Goal: Find specific page/section: Find specific page/section

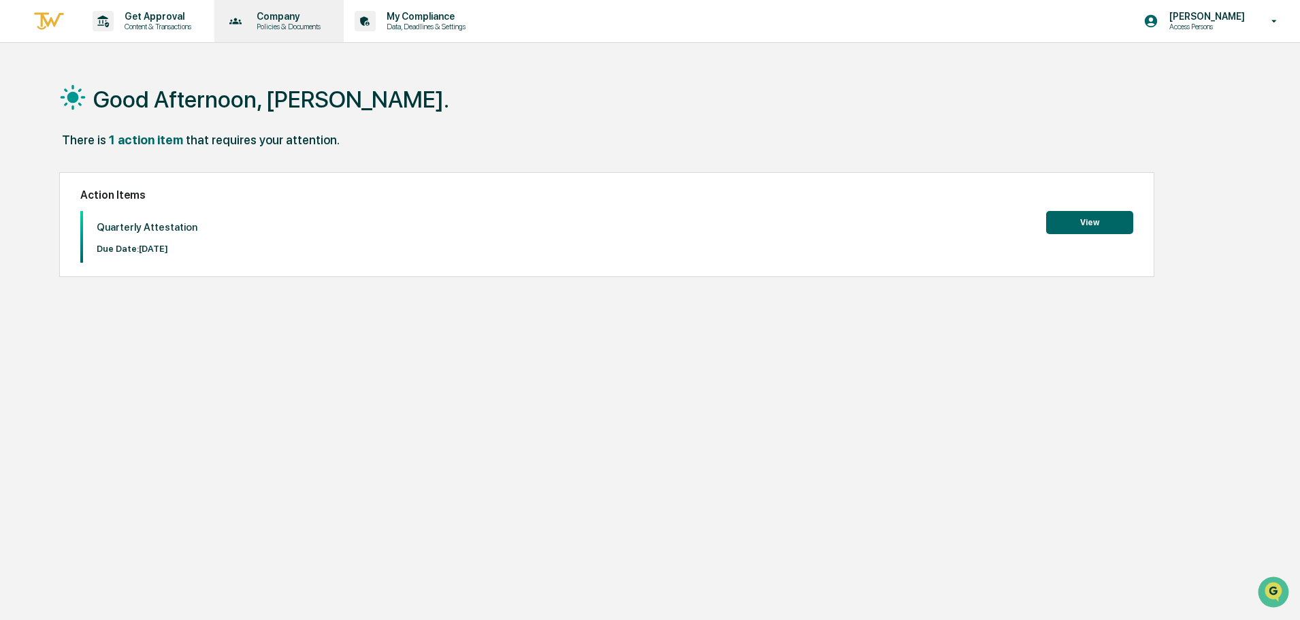
click at [297, 25] on p "Policies & Documents" at bounding box center [287, 27] width 82 height 10
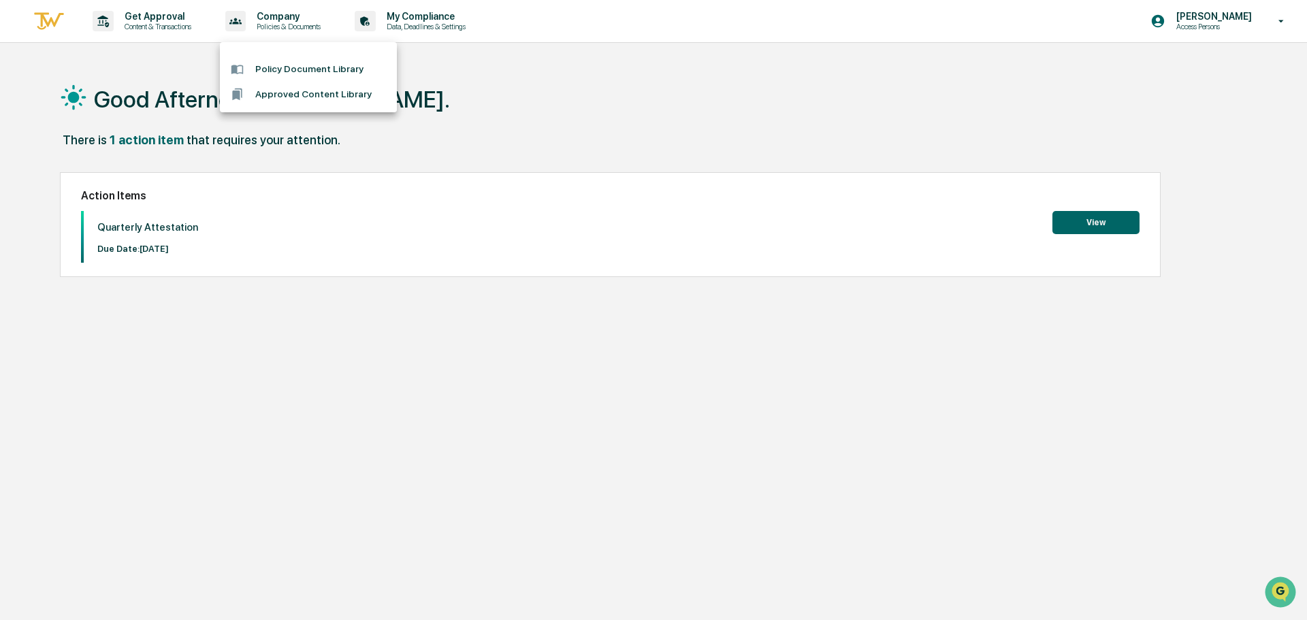
click at [322, 90] on li "Approved Content Library" at bounding box center [308, 94] width 177 height 25
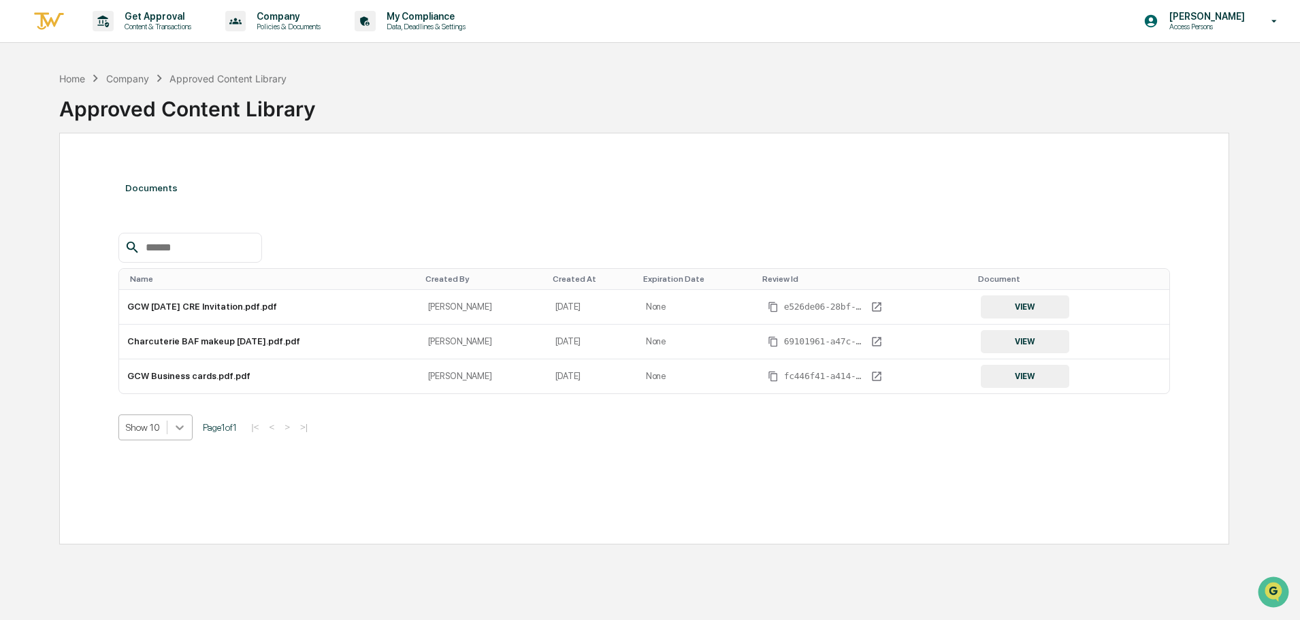
click at [176, 434] on div at bounding box center [179, 427] width 25 height 25
click at [170, 500] on div "Show 20" at bounding box center [155, 503] width 74 height 22
click at [1202, 27] on p "Access Persons" at bounding box center [1205, 27] width 93 height 10
click at [1203, 22] on div at bounding box center [653, 310] width 1307 height 620
click at [402, 172] on div "Documents" at bounding box center [644, 188] width 1052 height 38
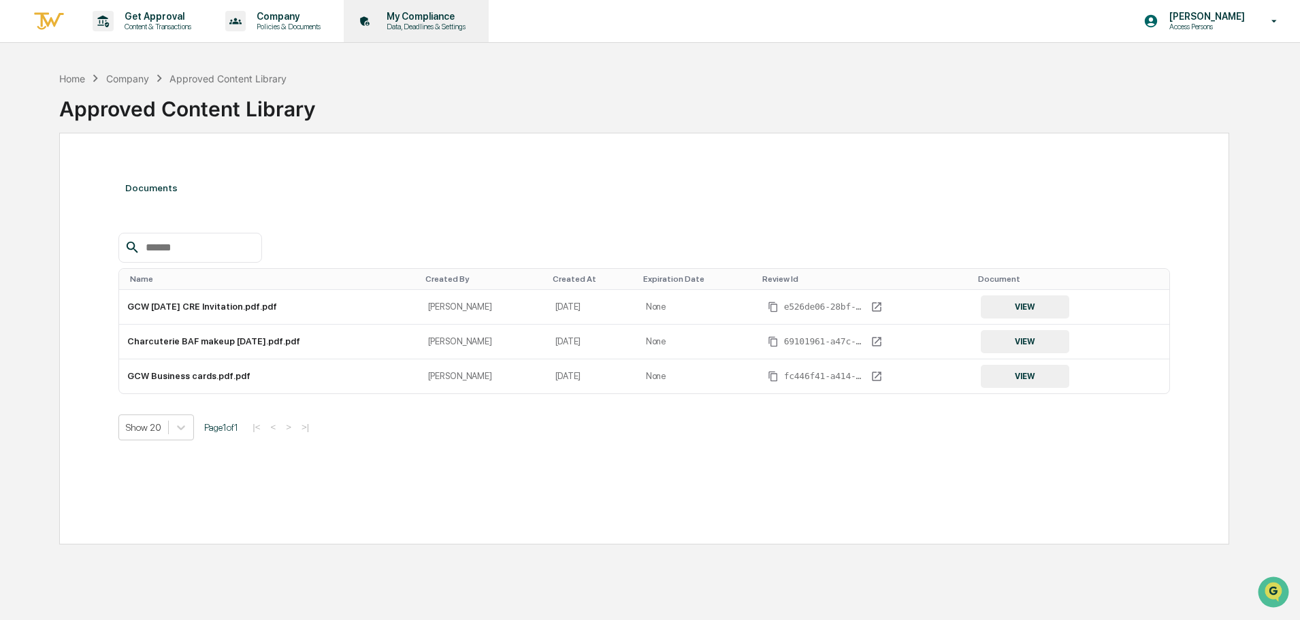
click at [433, 27] on p "Data, Deadlines & Settings" at bounding box center [424, 27] width 97 height 10
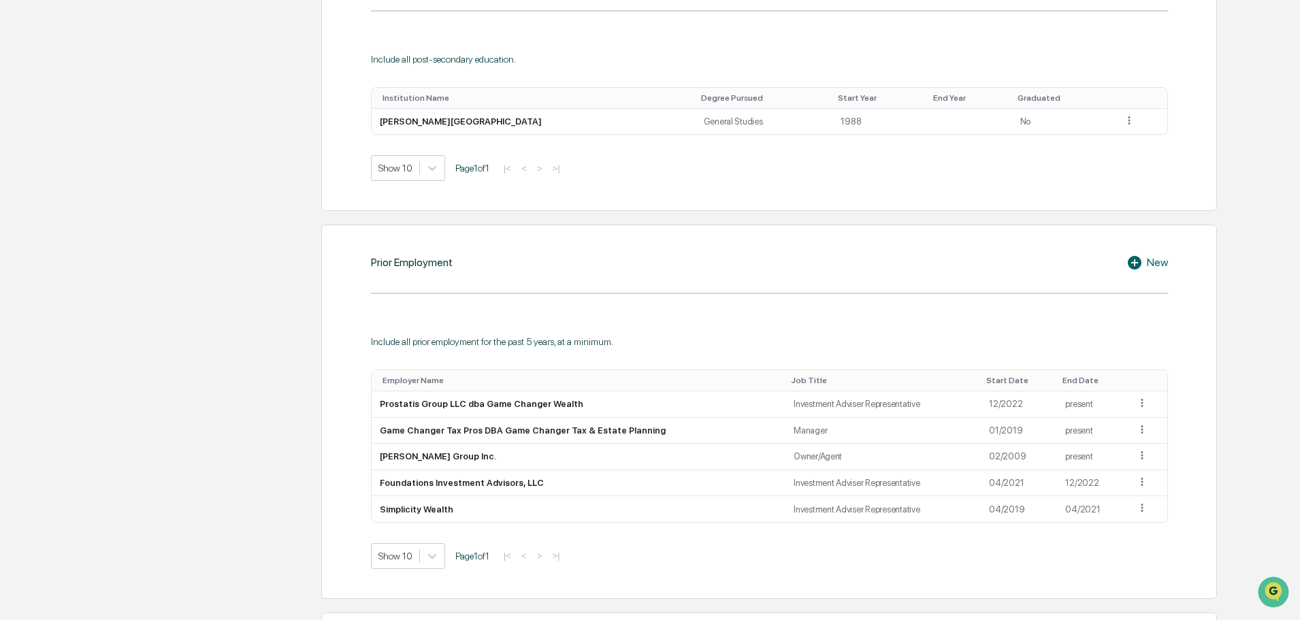
scroll to position [817, 0]
